Goal: Use online tool/utility: Utilize a website feature to perform a specific function

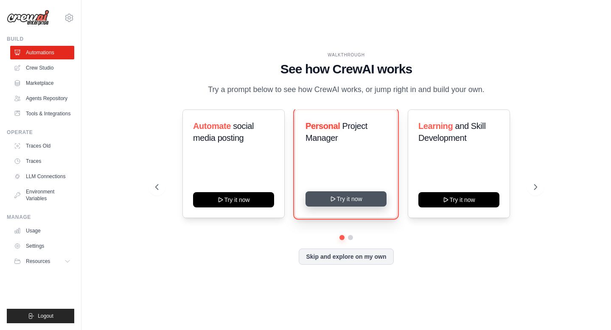
click at [361, 205] on button "Try it now" at bounding box center [346, 198] width 81 height 15
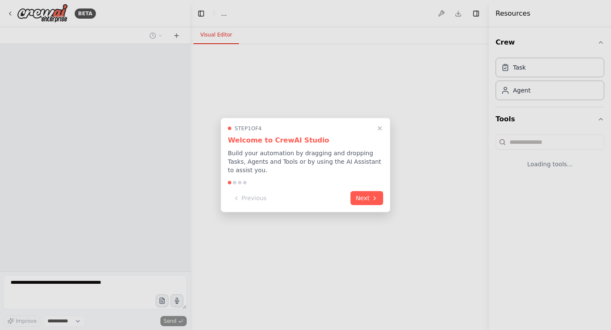
select select "****"
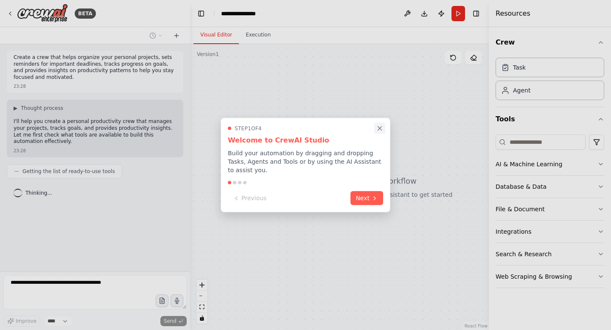
click at [381, 125] on icon "Close walkthrough" at bounding box center [380, 129] width 8 height 8
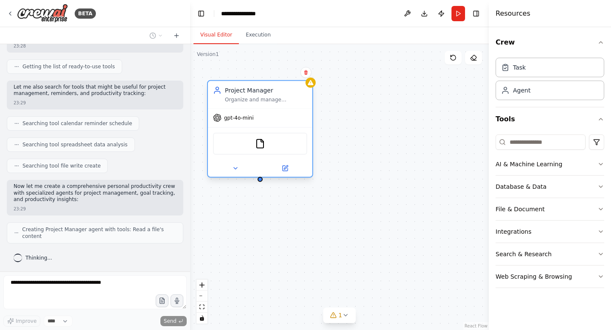
scroll to position [126, 0]
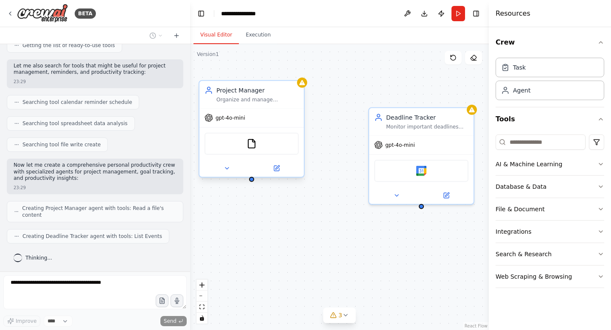
drag, startPoint x: 312, startPoint y: 115, endPoint x: 280, endPoint y: 111, distance: 31.6
click at [280, 111] on div "gpt-4o-mini" at bounding box center [251, 118] width 104 height 19
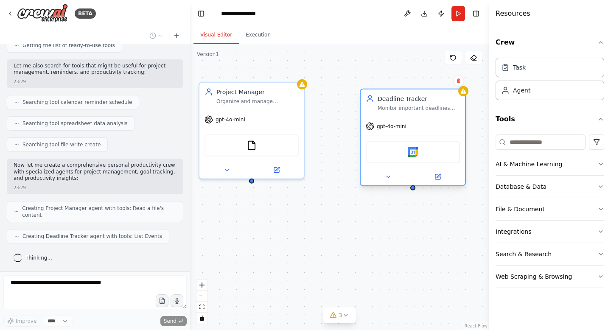
drag, startPoint x: 447, startPoint y: 118, endPoint x: 434, endPoint y: 98, distance: 24.0
click at [434, 98] on div "Deadline Tracker" at bounding box center [419, 99] width 82 height 8
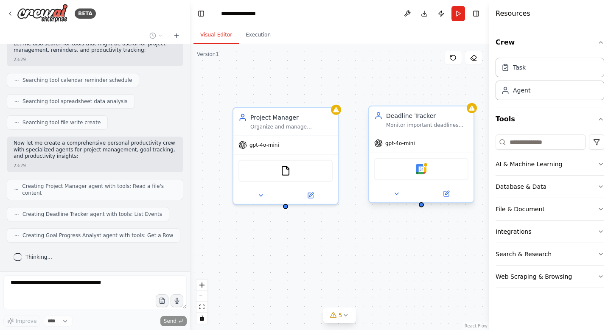
scroll to position [147, 0]
click at [420, 174] on div "Google Calendar" at bounding box center [421, 169] width 94 height 22
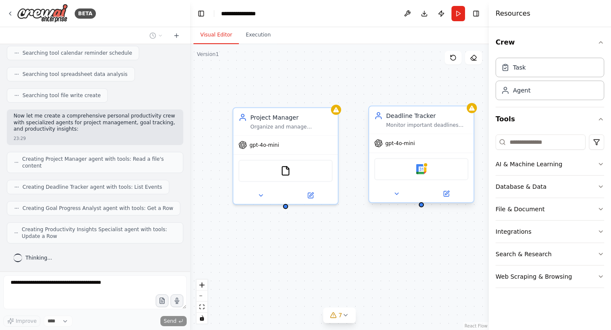
click at [420, 174] on div "Google Calendar" at bounding box center [421, 169] width 94 height 22
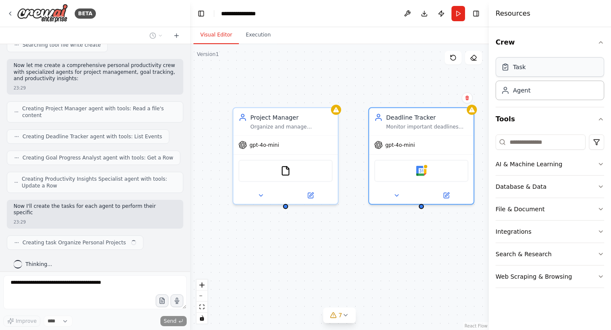
scroll to position [233, 0]
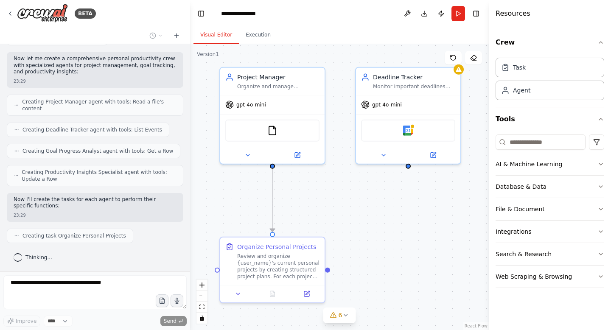
drag, startPoint x: 351, startPoint y: 271, endPoint x: 338, endPoint y: 230, distance: 42.4
click at [338, 230] on div ".deletable-edge-delete-btn { width: 20px; height: 20px; border: 0px solid #ffff…" at bounding box center [339, 187] width 299 height 286
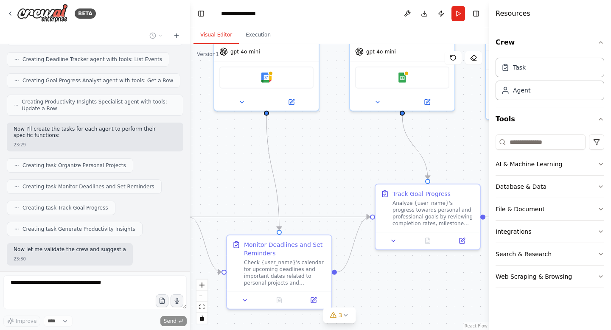
scroll to position [346, 0]
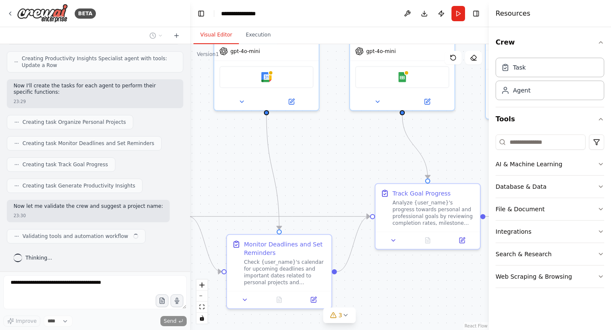
drag, startPoint x: 381, startPoint y: 241, endPoint x: 304, endPoint y: 217, distance: 80.7
click at [304, 217] on div ".deletable-edge-delete-btn { width: 20px; height: 20px; border: 0px solid #ffff…" at bounding box center [339, 187] width 299 height 286
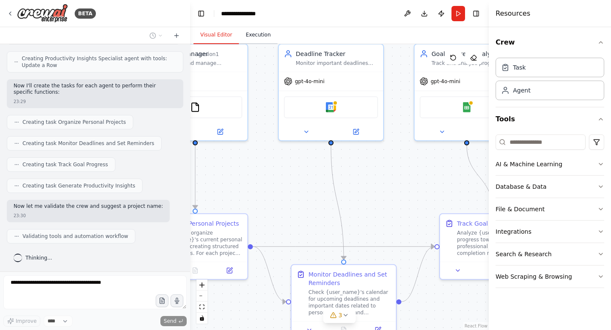
click at [256, 41] on button "Execution" at bounding box center [258, 35] width 39 height 18
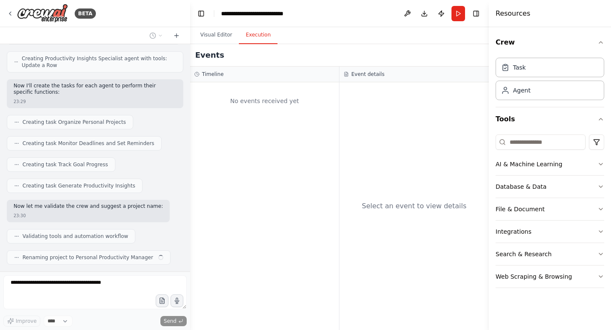
scroll to position [367, 0]
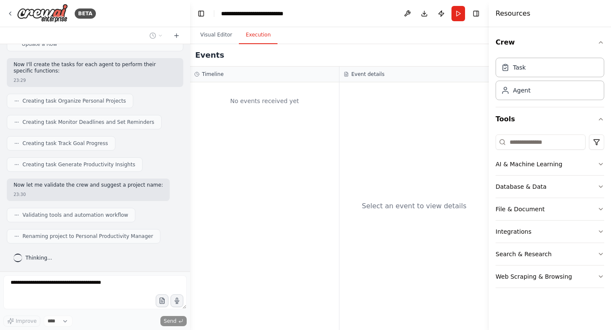
click at [274, 102] on div "No events received yet" at bounding box center [264, 101] width 140 height 29
click at [218, 32] on button "Visual Editor" at bounding box center [215, 35] width 45 height 18
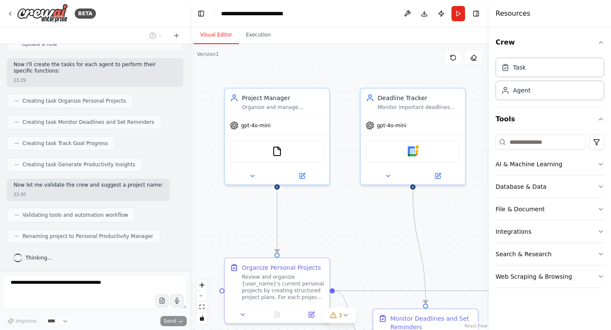
drag, startPoint x: 261, startPoint y: 164, endPoint x: 343, endPoint y: 208, distance: 93.0
click at [343, 208] on div ".deletable-edge-delete-btn { width: 20px; height: 20px; border: 0px solid #ffff…" at bounding box center [339, 187] width 299 height 286
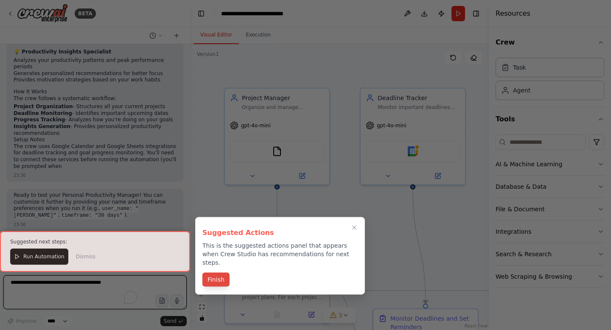
scroll to position [707, 0]
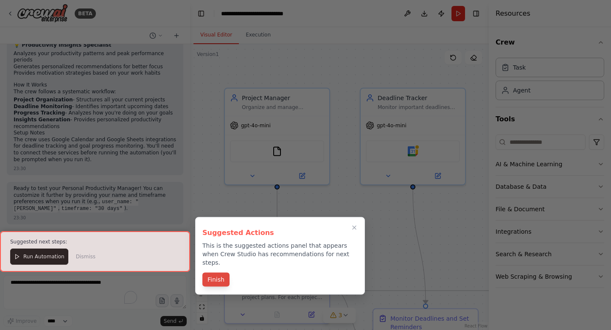
click at [222, 276] on button "Finish" at bounding box center [215, 280] width 27 height 14
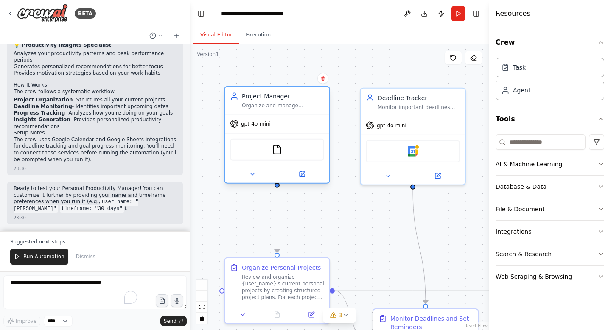
click at [288, 157] on div "FileReadTool" at bounding box center [277, 150] width 94 height 22
click at [256, 178] on button at bounding box center [252, 174] width 48 height 10
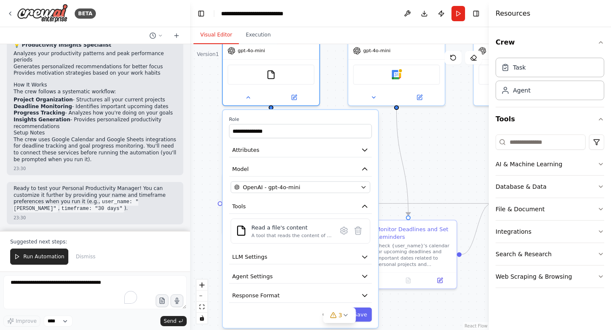
drag, startPoint x: 431, startPoint y: 268, endPoint x: 415, endPoint y: 196, distance: 74.2
click at [415, 196] on div "**********" at bounding box center [339, 187] width 299 height 286
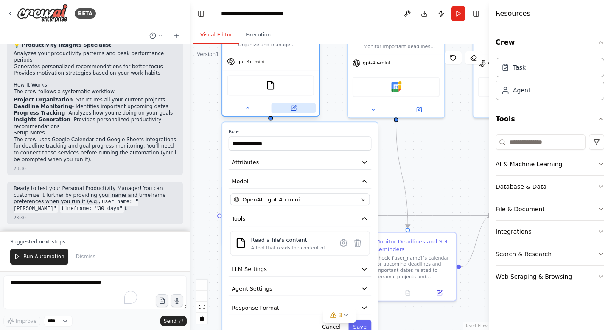
click at [292, 108] on icon at bounding box center [293, 108] width 5 height 5
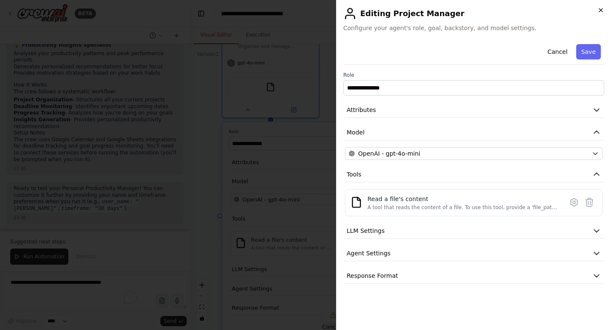
click at [601, 8] on icon "button" at bounding box center [600, 10] width 7 height 7
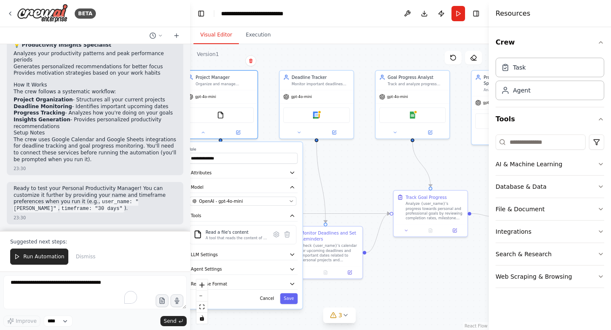
drag, startPoint x: 444, startPoint y: 188, endPoint x: 359, endPoint y: 193, distance: 85.0
click at [359, 193] on div "**********" at bounding box center [339, 187] width 299 height 286
